Goal: Transaction & Acquisition: Obtain resource

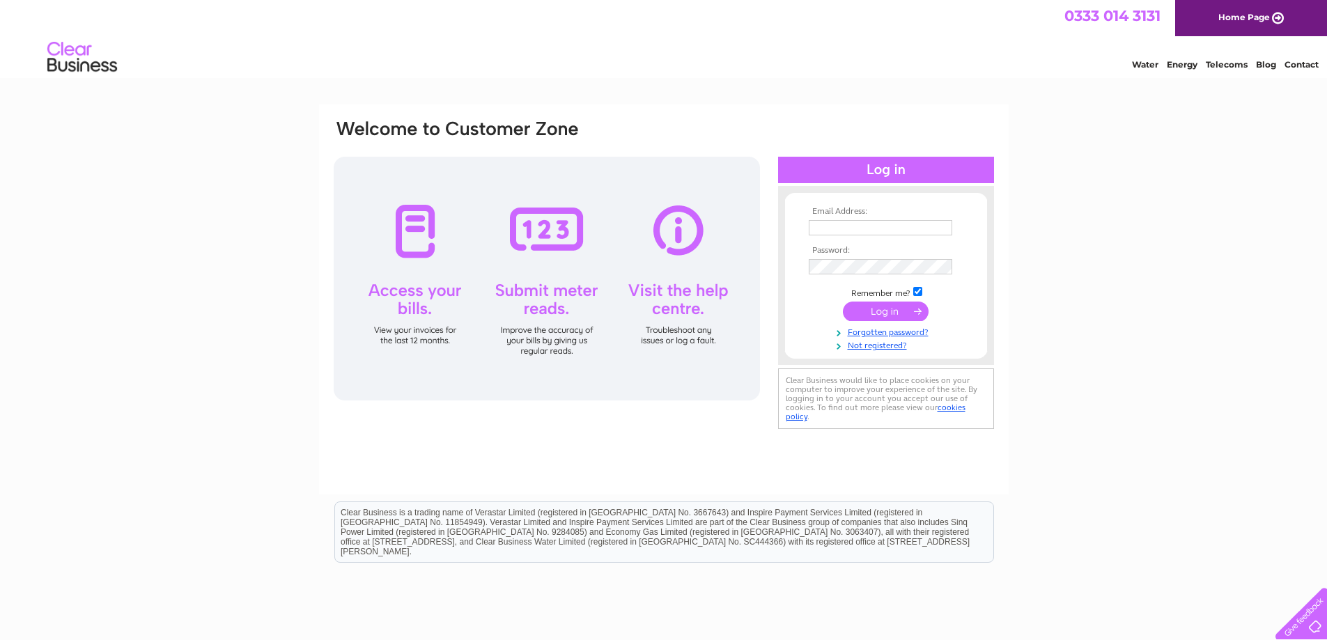
type input "property@shbt.org.uk"
click at [882, 316] on input "submit" at bounding box center [886, 312] width 86 height 20
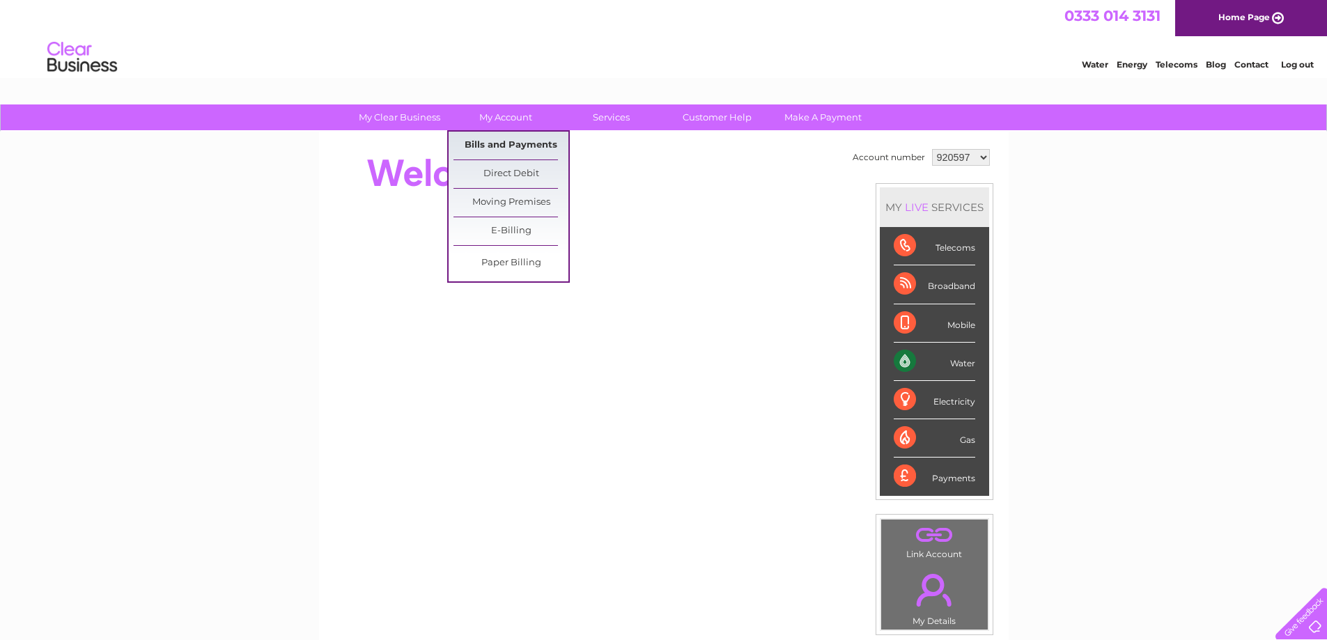
click at [509, 144] on link "Bills and Payments" at bounding box center [510, 146] width 115 height 28
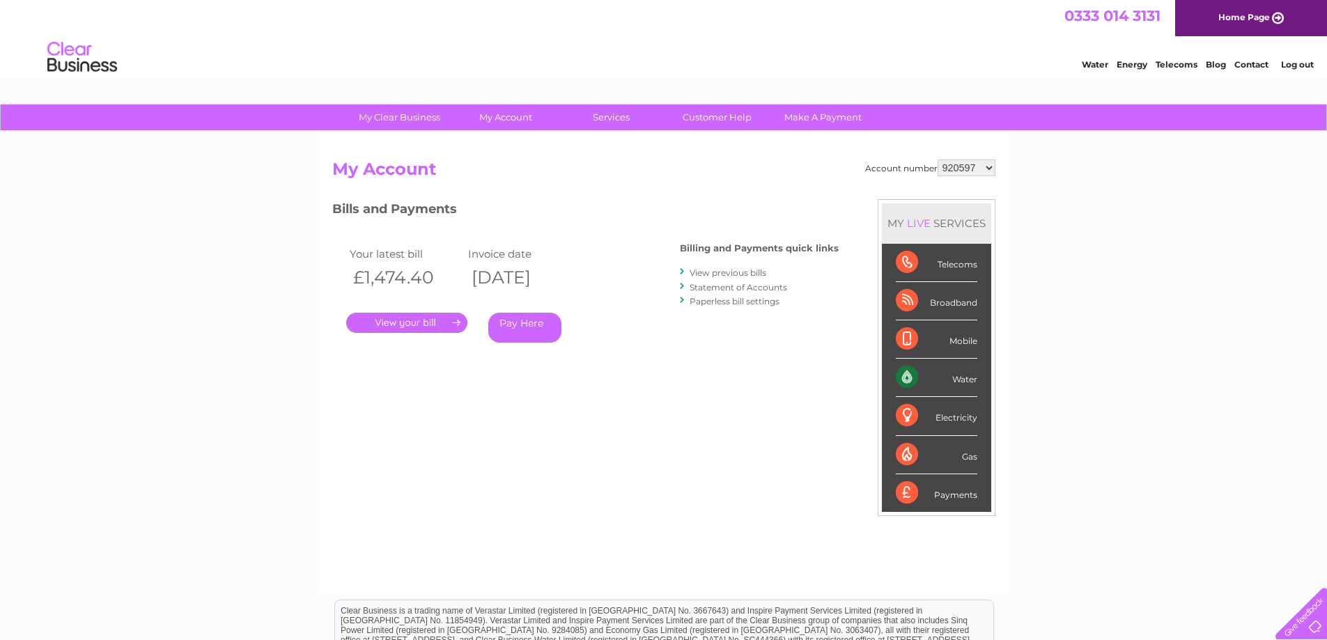
click at [446, 322] on link "." at bounding box center [406, 323] width 121 height 20
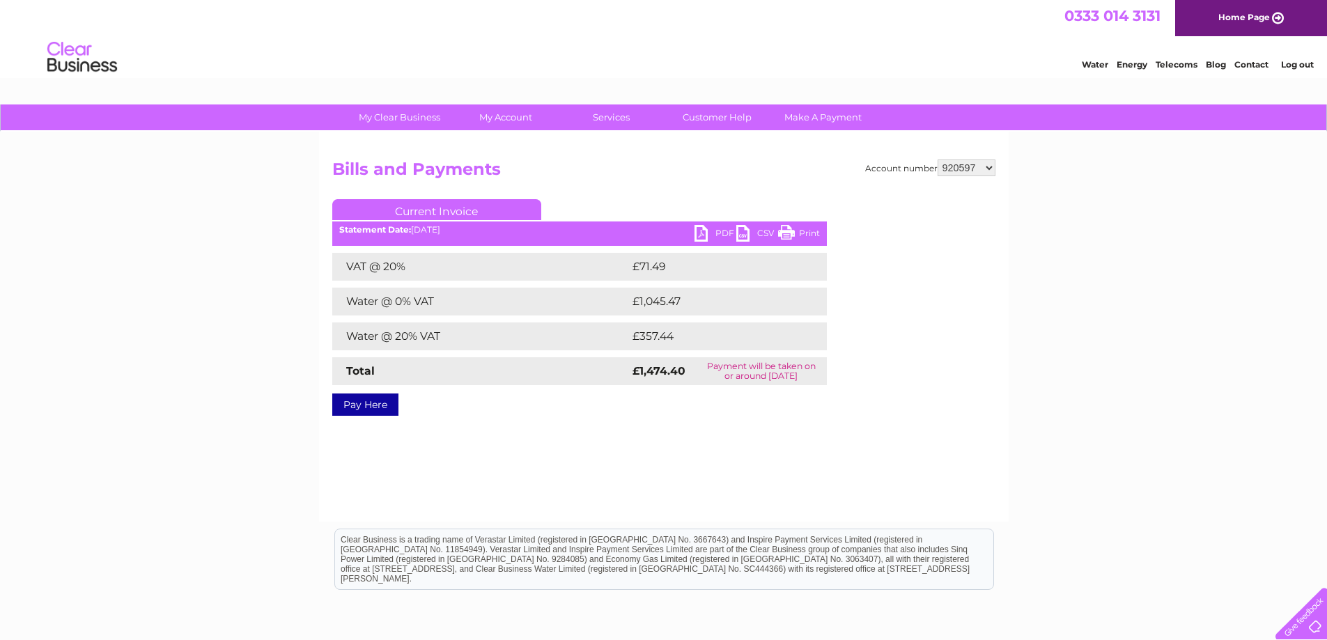
click at [707, 237] on link "PDF" at bounding box center [715, 235] width 42 height 20
click at [960, 169] on select "920597 974222 981180 1040186 1146798" at bounding box center [966, 167] width 58 height 17
select select "1040186"
click at [937, 159] on select "920597 974222 981180 1040186 1146798" at bounding box center [966, 167] width 58 height 17
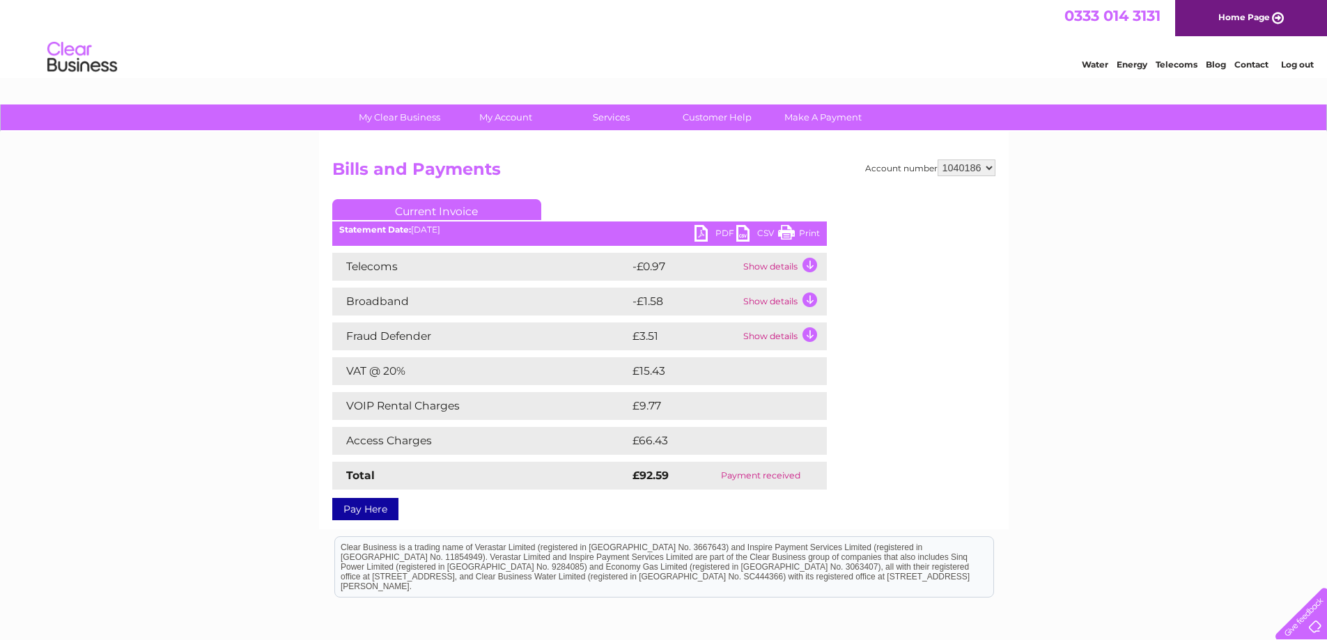
drag, startPoint x: 258, startPoint y: 219, endPoint x: 275, endPoint y: 194, distance: 30.0
click at [258, 219] on div "My Clear Business Login Details My Details My Preferences Link Account My Accou…" at bounding box center [663, 435] width 1327 height 663
